Goal: Information Seeking & Learning: Learn about a topic

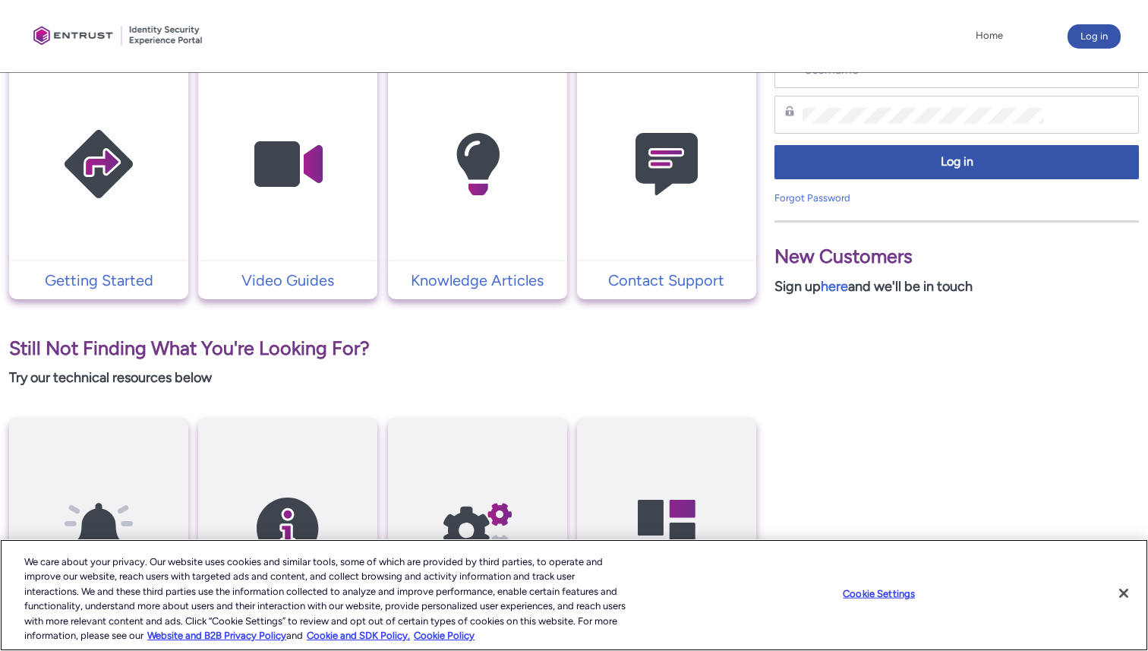
scroll to position [363, 0]
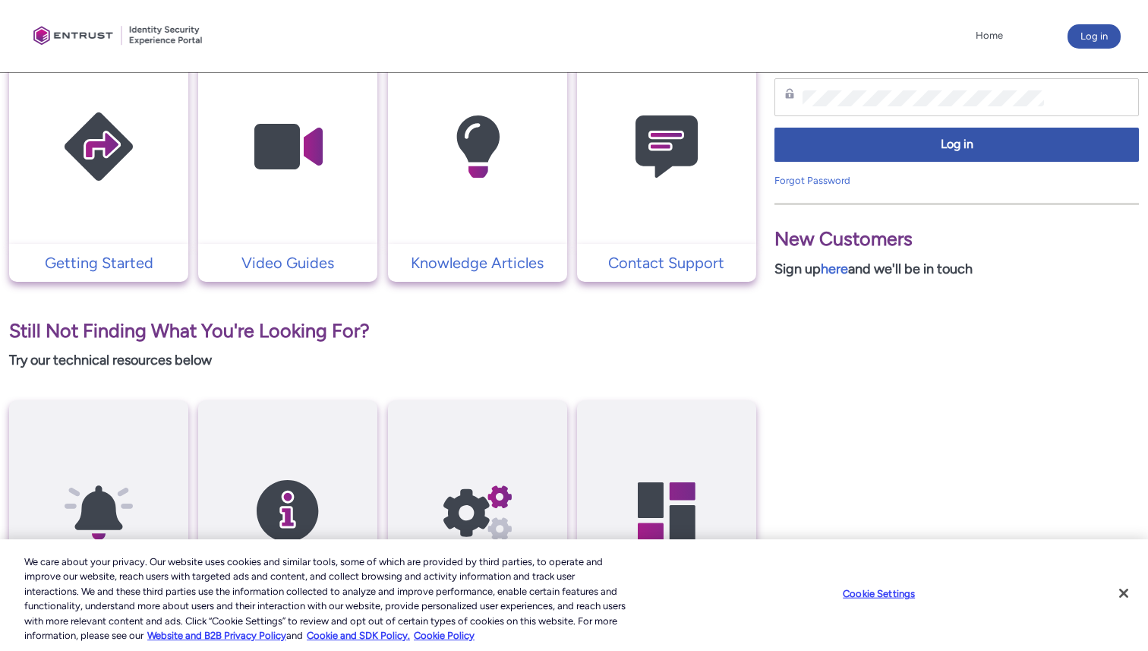
click at [665, 249] on td "Contact Support" at bounding box center [666, 263] width 179 height 38
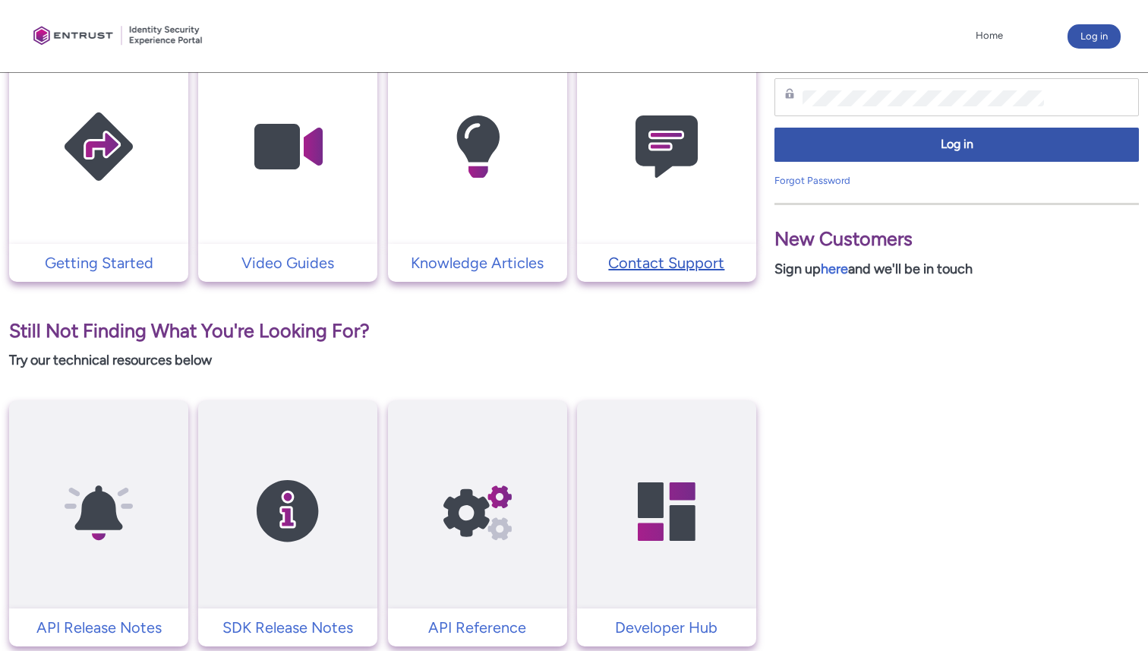
click at [664, 263] on p "Contact Support" at bounding box center [667, 262] width 164 height 23
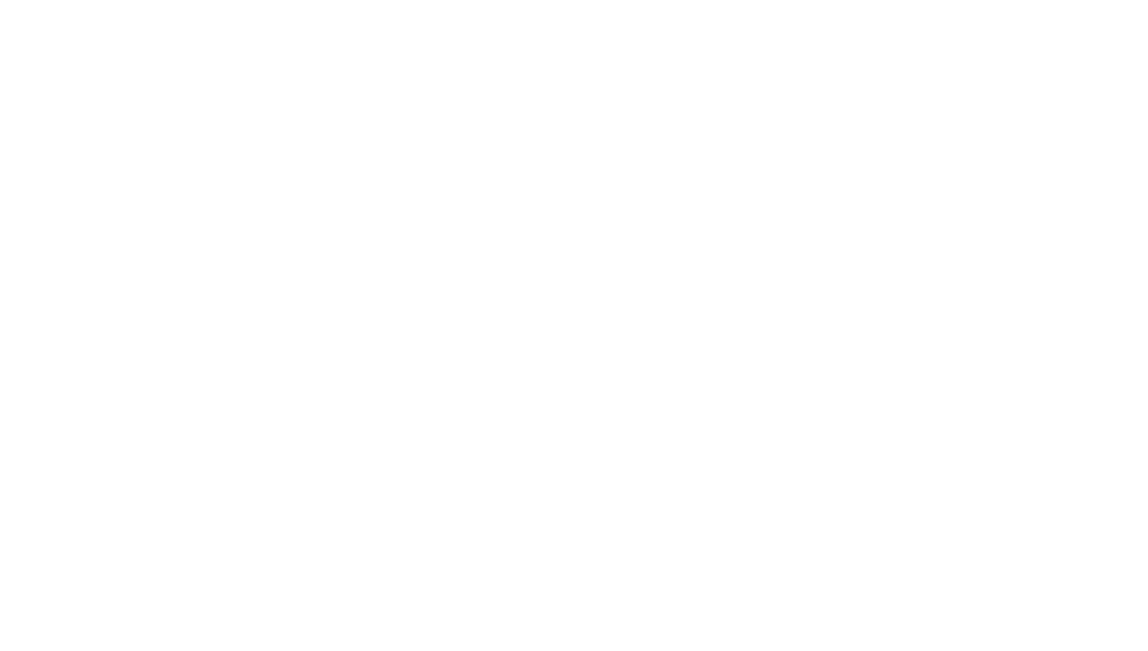
scroll to position [361, 0]
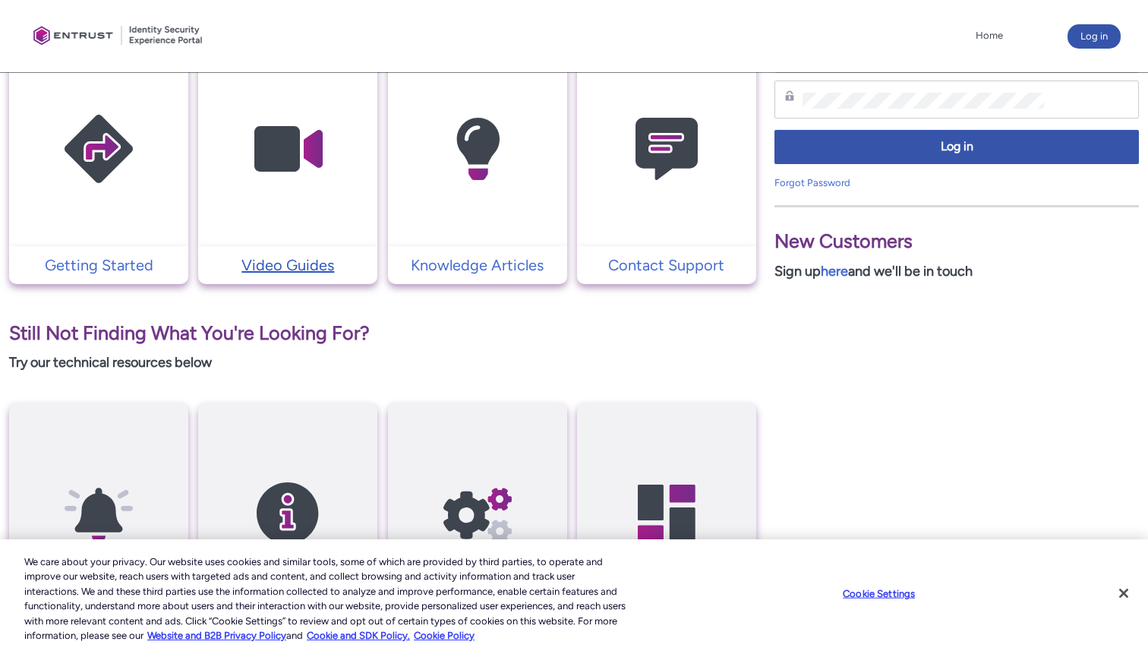
click at [287, 265] on p "Video Guides" at bounding box center [288, 265] width 164 height 23
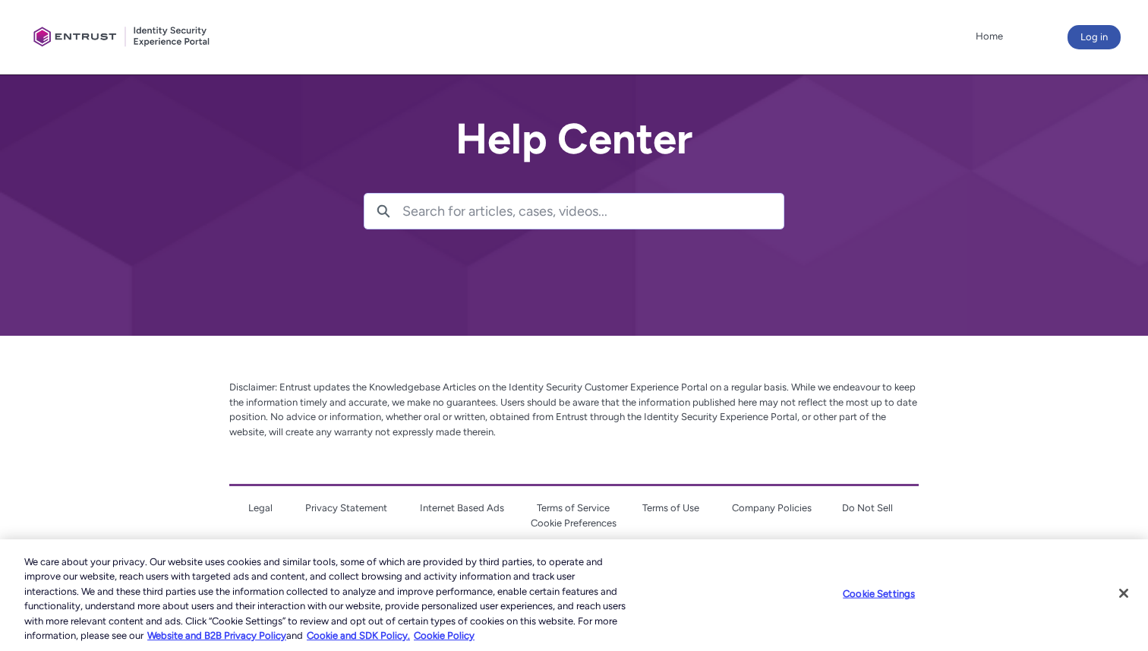
scroll to position [166, 0]
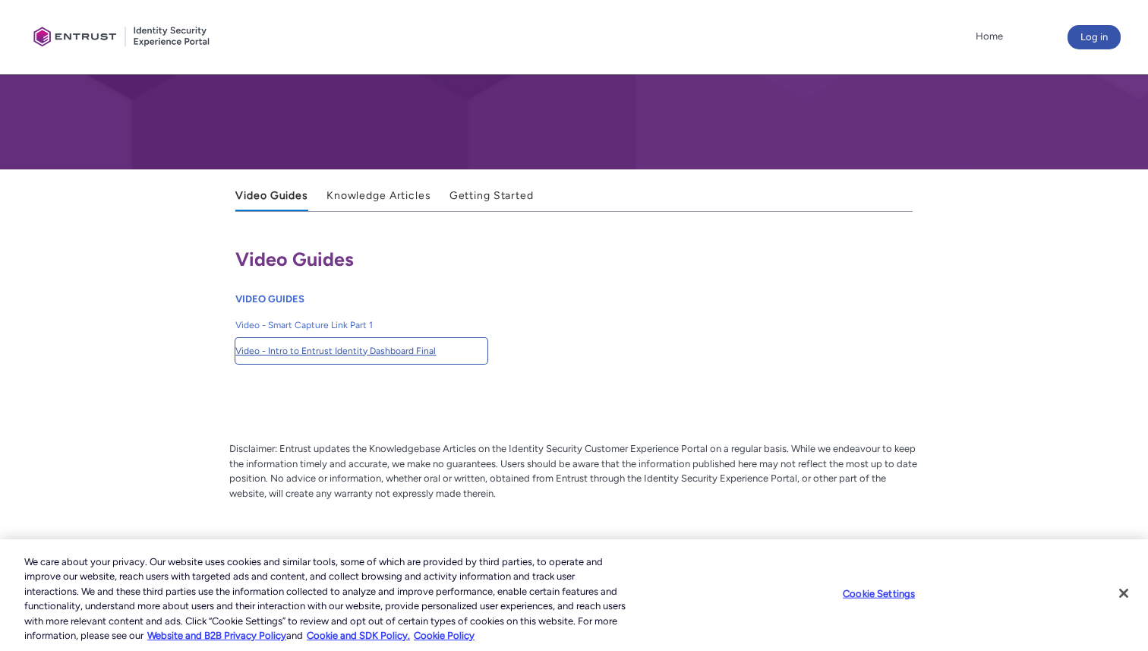
click at [377, 358] on link "Video - Intro to Entrust Identity Dashboard Final" at bounding box center [361, 351] width 252 height 26
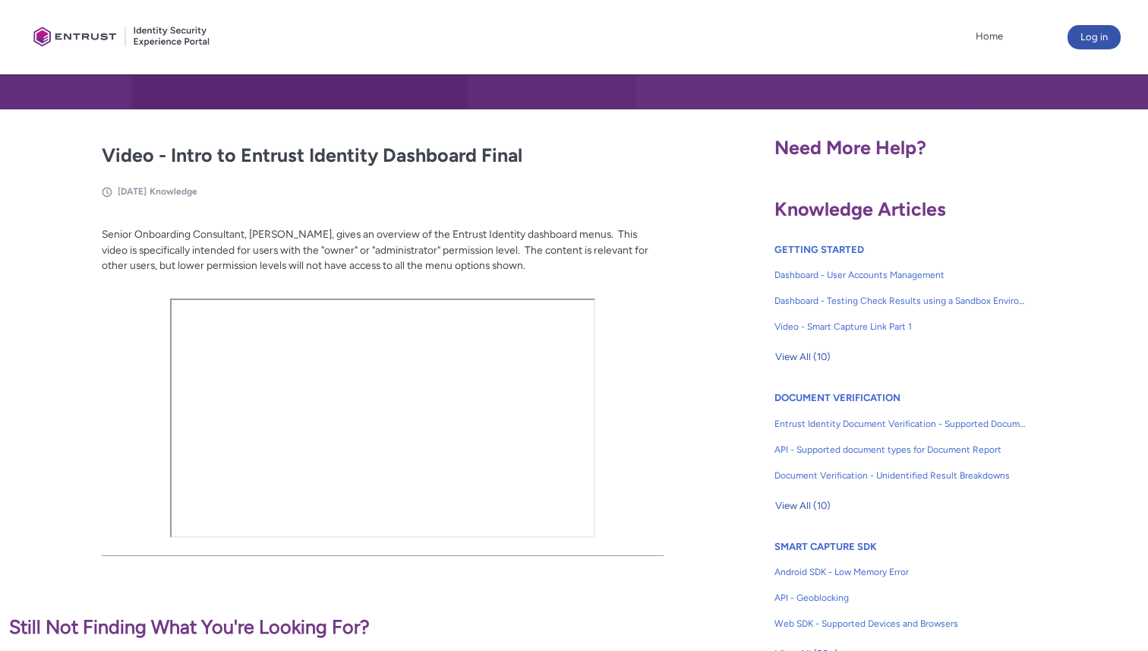
scroll to position [225, 0]
